Goal: Task Accomplishment & Management: Use online tool/utility

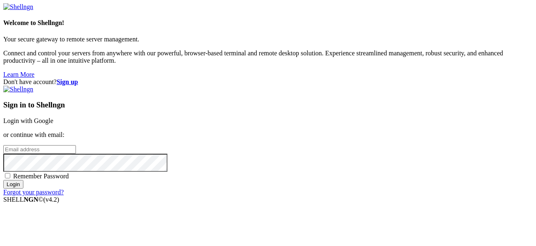
click at [53, 117] on link "Login with Google" at bounding box center [28, 120] width 50 height 7
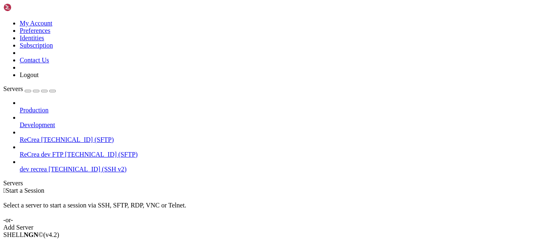
click at [58, 151] on span "ReCrea dev FTP" at bounding box center [41, 154] width 43 height 7
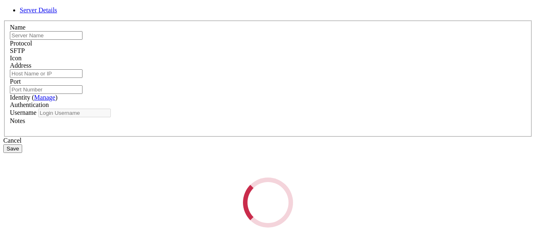
type input "ReCrea dev FTP"
type input "[TECHNICAL_ID]"
type input "22"
type input "root"
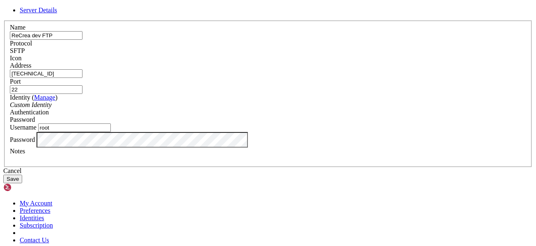
click at [319, 55] on div "SFTP" at bounding box center [268, 50] width 516 height 7
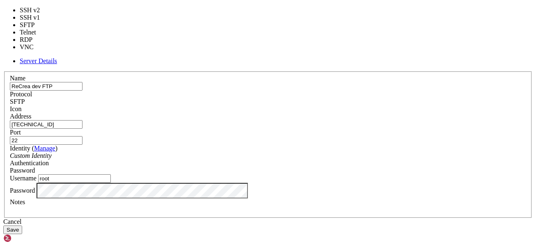
click at [325, 220] on div "Cancel" at bounding box center [267, 221] width 529 height 7
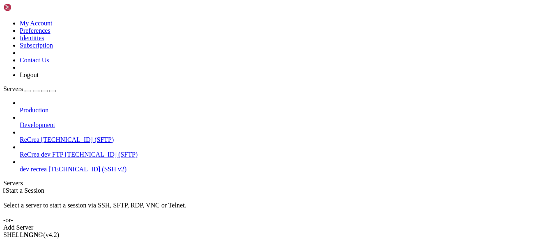
click at [65, 151] on span "[TECHNICAL_ID] (SFTP)" at bounding box center [101, 154] width 73 height 7
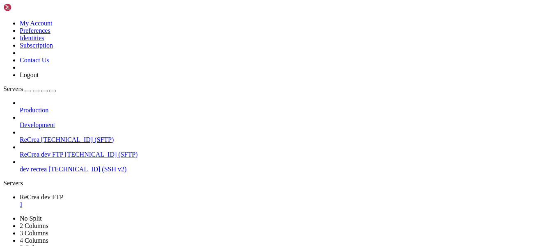
click at [52, 136] on span "[TECHNICAL_ID] (SFTP)" at bounding box center [77, 139] width 73 height 7
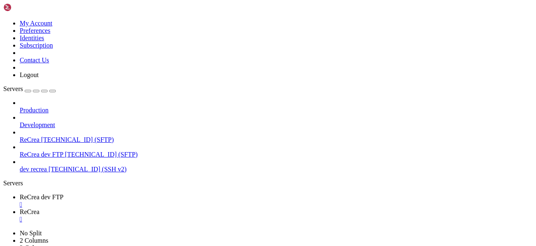
scroll to position [279, 0]
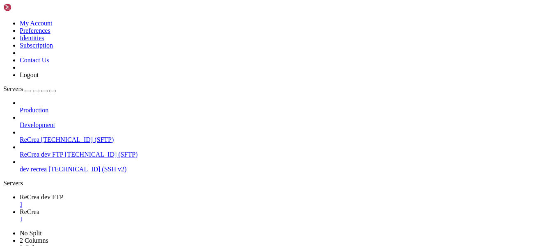
type input "/var/www"
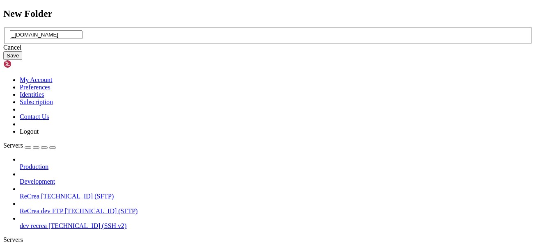
type input "_[DOMAIN_NAME]"
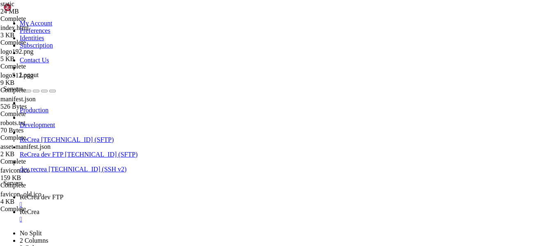
type input "/var/www"
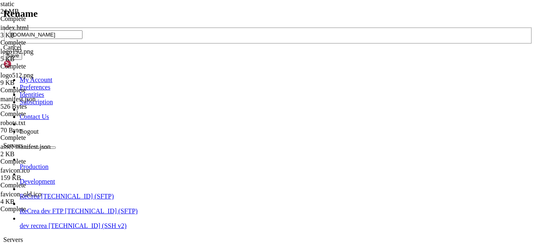
click at [82, 39] on input "[DOMAIN_NAME]" at bounding box center [46, 34] width 73 height 9
type input "[DOMAIN_NAME]"
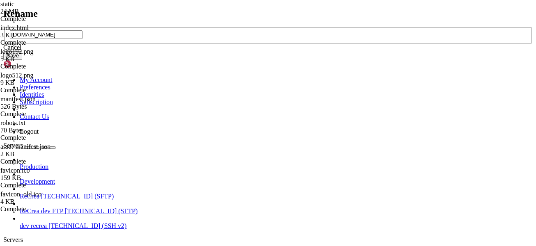
type input "[DOMAIN_NAME]"
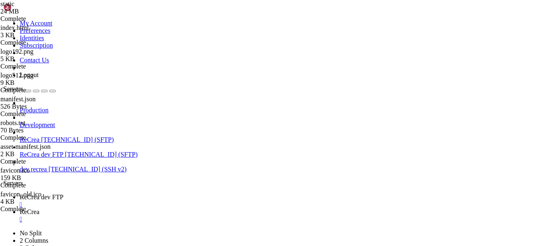
click at [217, 216] on div "" at bounding box center [276, 219] width 513 height 7
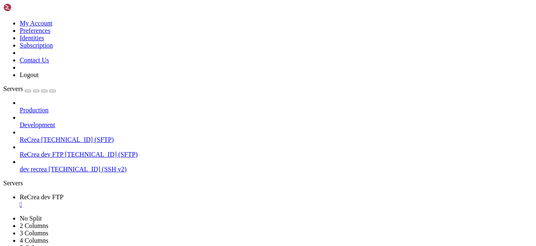
click at [167, 201] on div "" at bounding box center [276, 204] width 513 height 7
